Goal: Transaction & Acquisition: Book appointment/travel/reservation

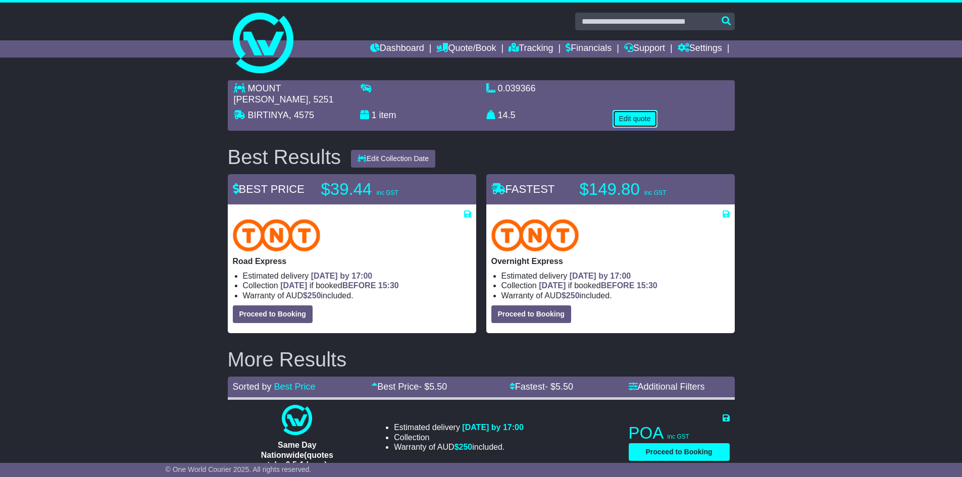
click at [628, 110] on button "Edit quote" at bounding box center [634, 119] width 45 height 18
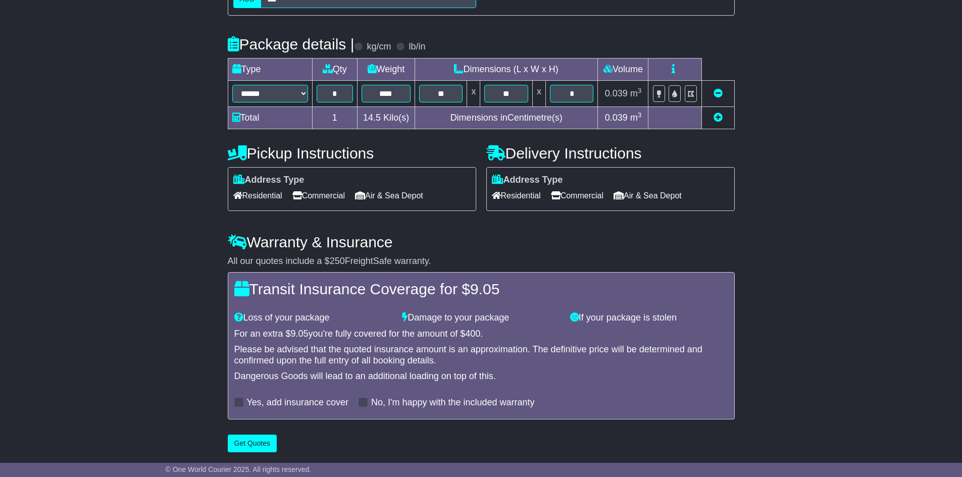
scroll to position [212, 0]
click at [597, 196] on span "Commercial" at bounding box center [577, 195] width 53 height 16
click at [252, 443] on button "Get Quotes" at bounding box center [252, 443] width 49 height 18
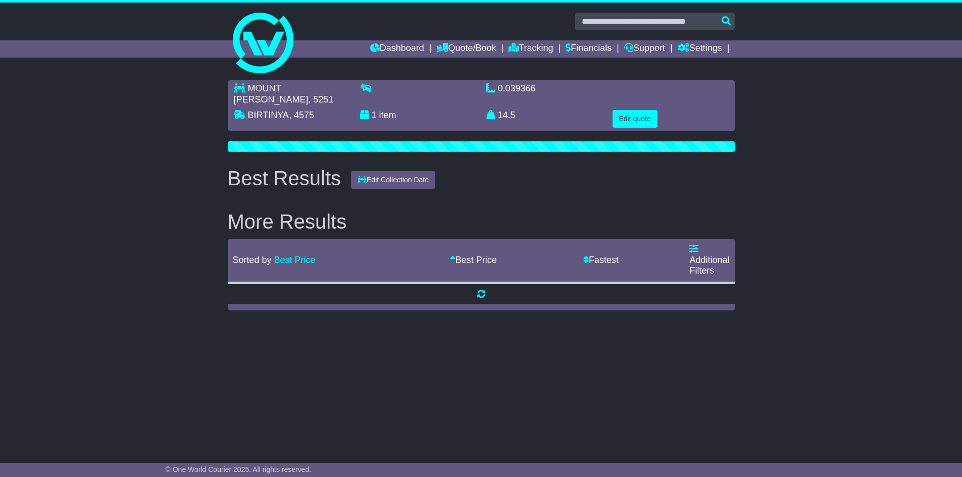
scroll to position [0, 0]
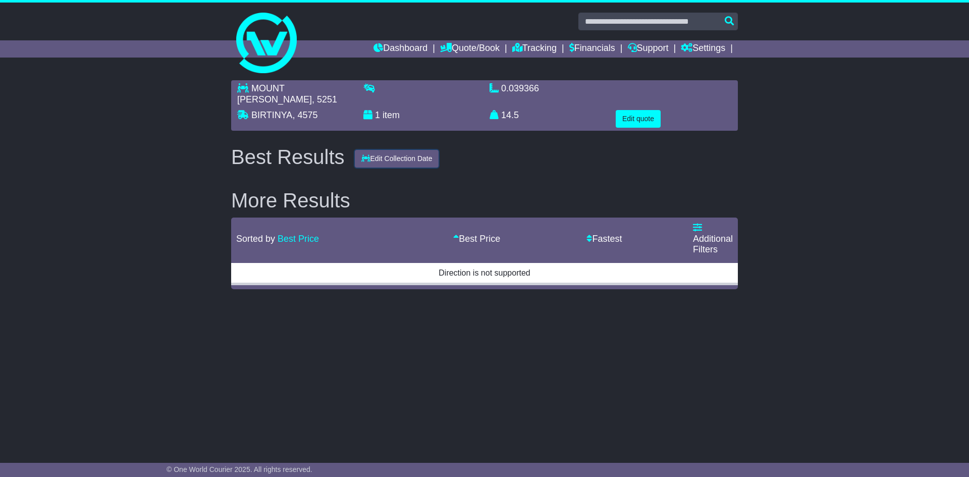
click at [398, 150] on button "Edit Collection Date" at bounding box center [397, 159] width 84 height 18
click at [394, 150] on button "Edit Collection Date" at bounding box center [397, 159] width 84 height 18
click at [499, 160] on div "Best Results Edit Collection Date More Results Sorted by Best Price Fastest Bes…" at bounding box center [484, 217] width 507 height 143
click at [635, 110] on button "Edit quote" at bounding box center [638, 119] width 45 height 18
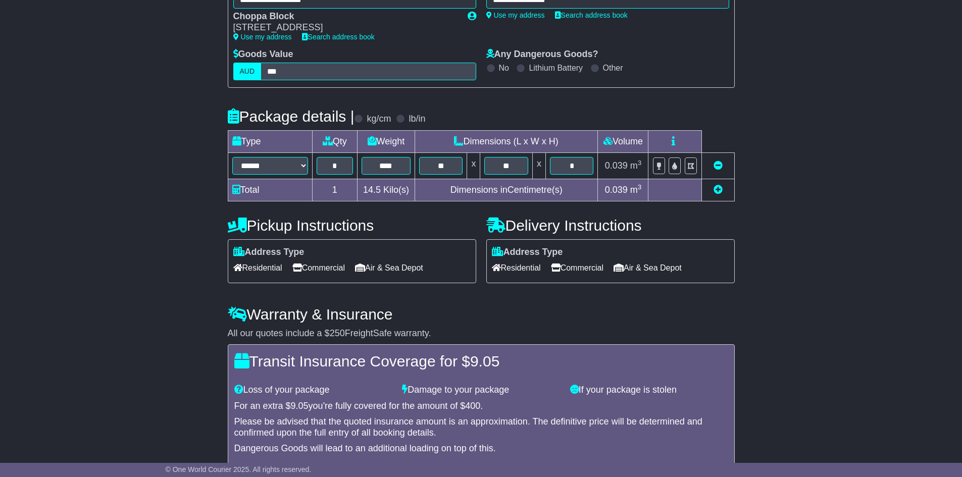
scroll to position [151, 0]
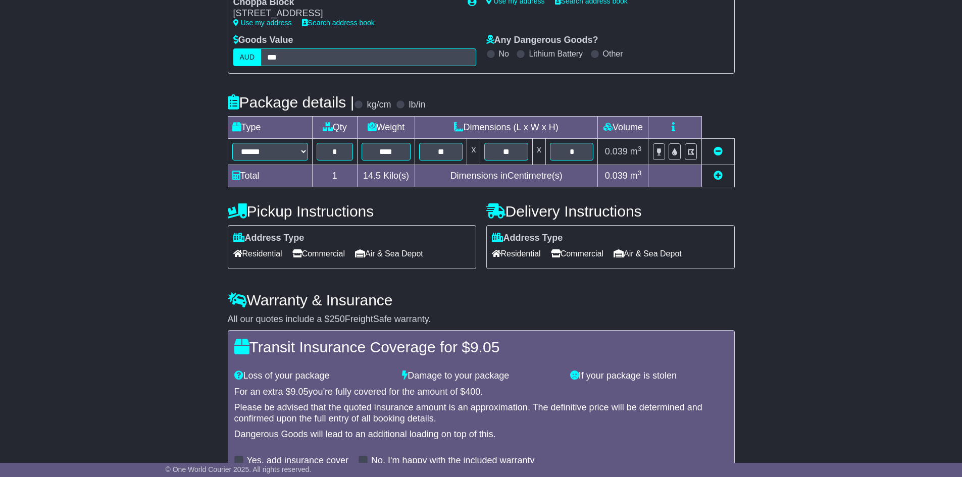
click at [514, 252] on span "Residential" at bounding box center [516, 254] width 49 height 16
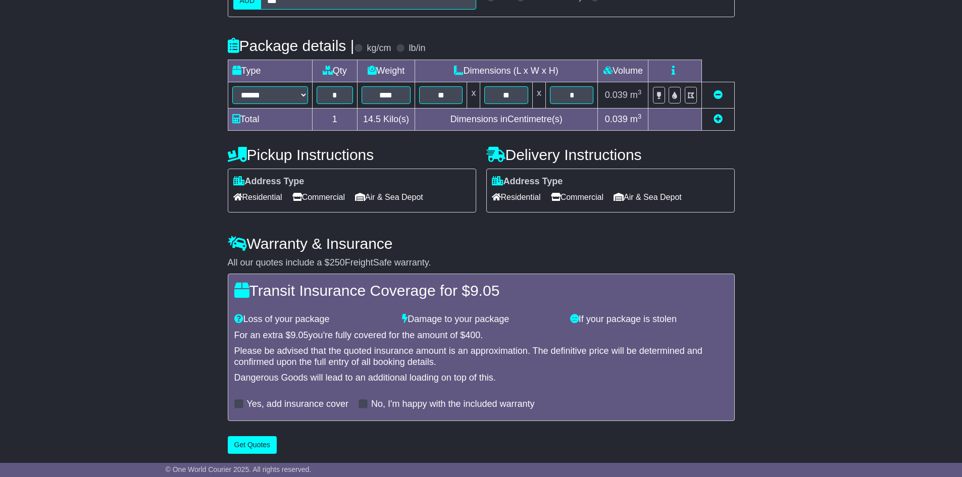
scroll to position [212, 0]
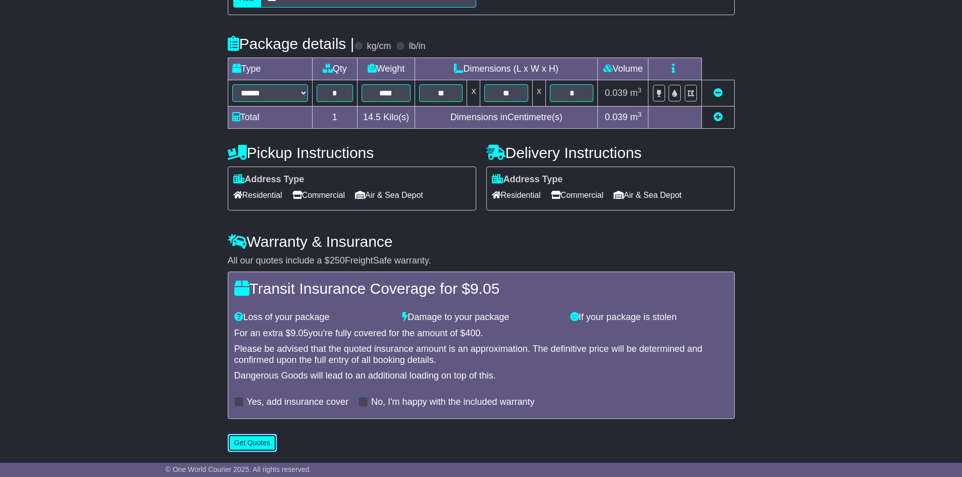
click at [244, 442] on button "Get Quotes" at bounding box center [252, 443] width 49 height 18
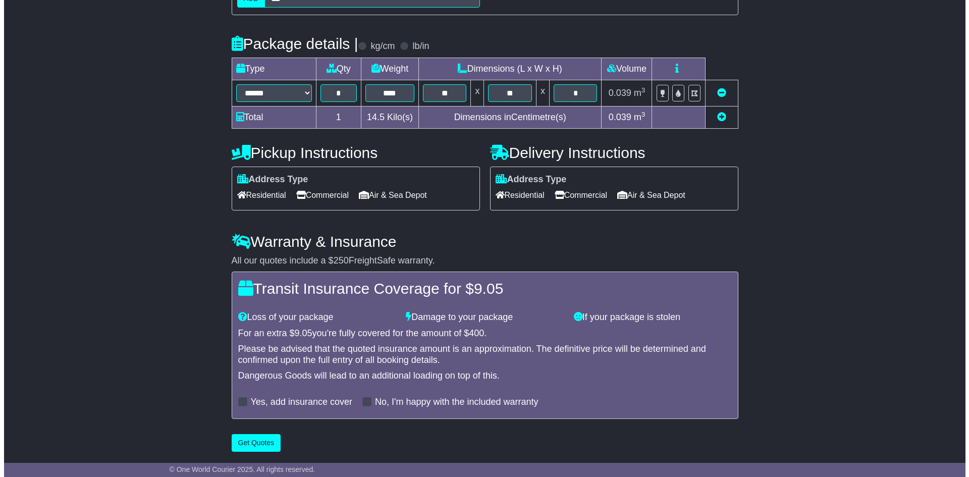
scroll to position [0, 0]
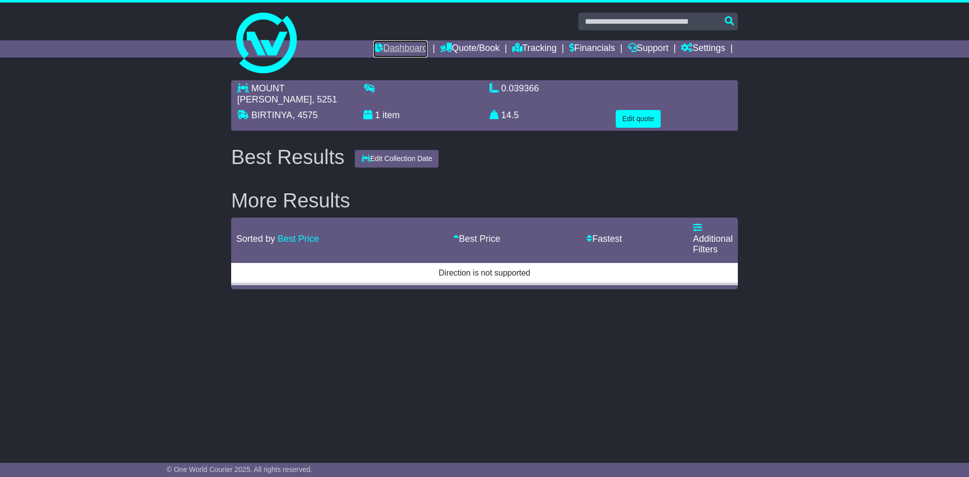
drag, startPoint x: 380, startPoint y: 45, endPoint x: 378, endPoint y: 51, distance: 6.2
click at [380, 45] on link "Dashboard" at bounding box center [401, 48] width 54 height 17
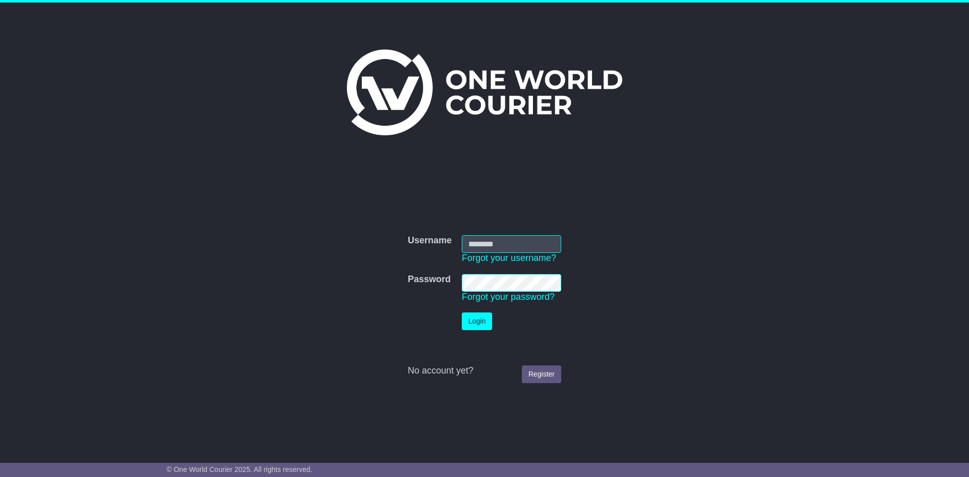
type input "**********"
click at [479, 324] on button "Login" at bounding box center [477, 322] width 30 height 18
